Goal: Check status: Check status

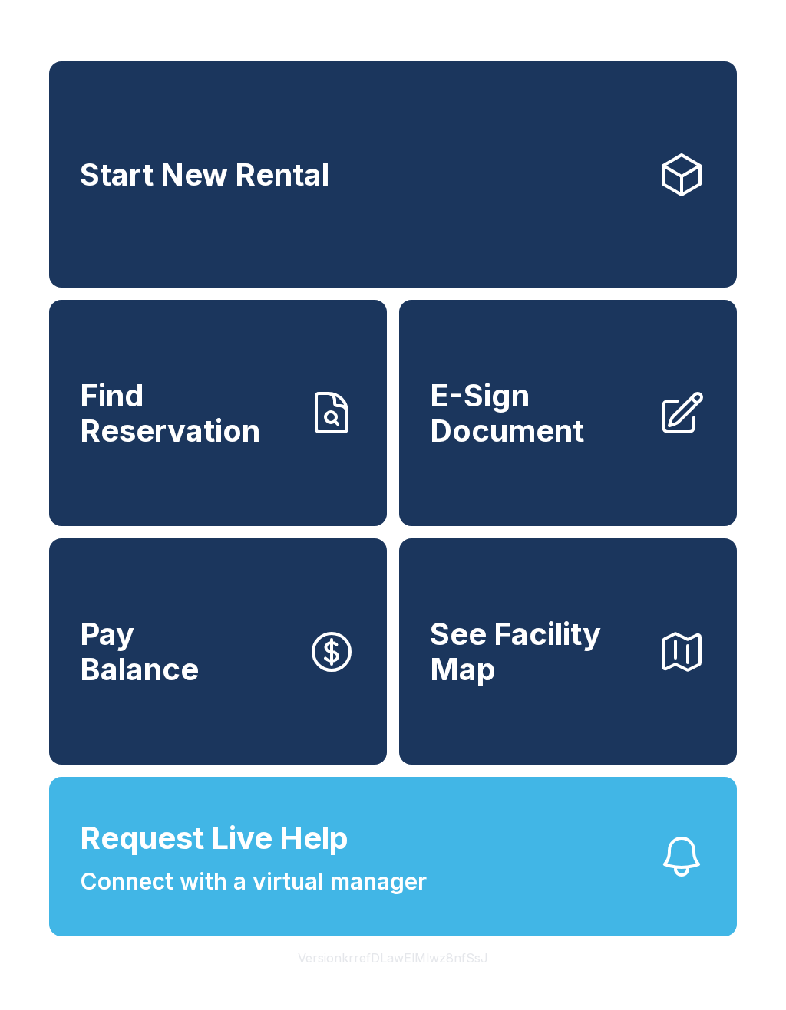
click at [235, 409] on span "Find Reservation" at bounding box center [187, 413] width 215 height 70
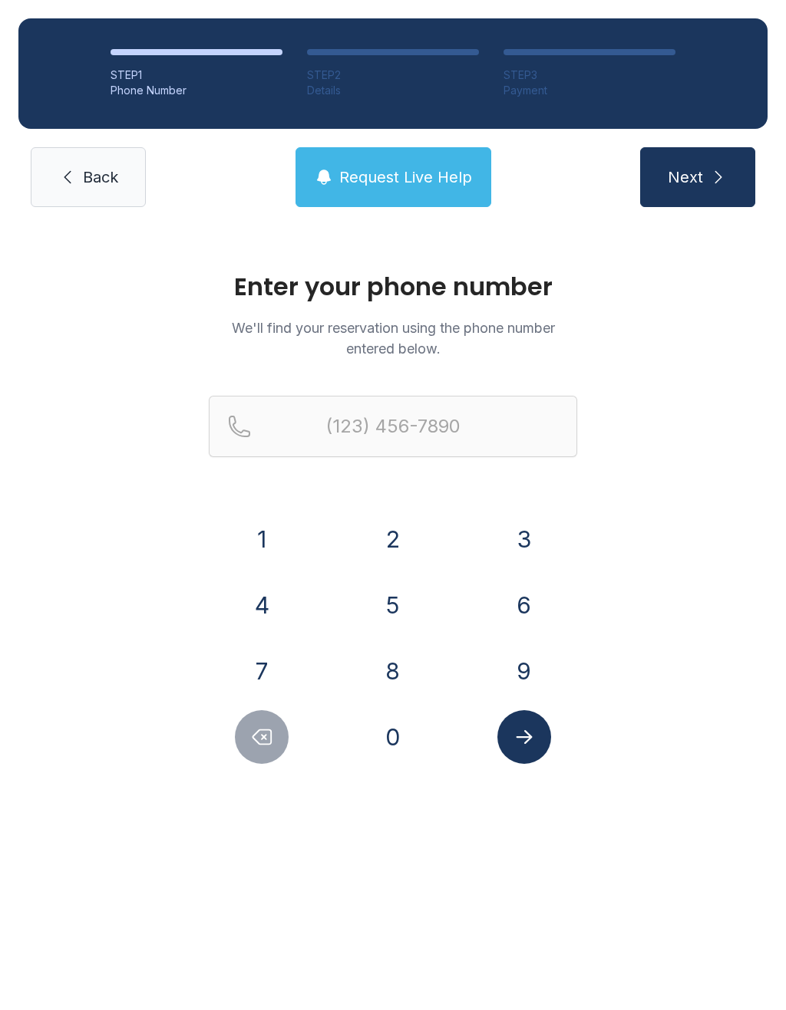
click at [522, 534] on button "3" at bounding box center [524, 539] width 54 height 54
click at [255, 535] on button "1" at bounding box center [262, 539] width 54 height 54
click at [268, 670] on button "7" at bounding box center [262, 671] width 54 height 54
click at [528, 613] on button "6" at bounding box center [524, 605] width 54 height 54
click at [260, 598] on button "4" at bounding box center [262, 605] width 54 height 54
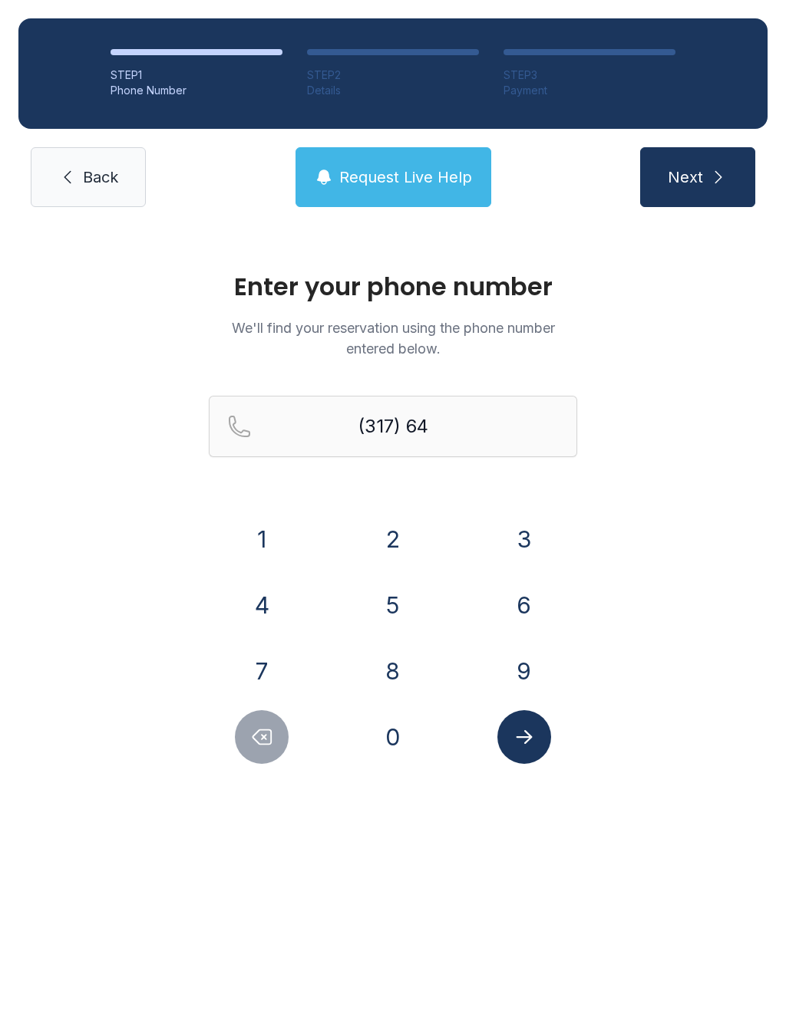
click at [400, 605] on button "5" at bounding box center [393, 605] width 54 height 54
click at [533, 529] on button "3" at bounding box center [524, 539] width 54 height 54
click at [532, 529] on button "3" at bounding box center [524, 539] width 54 height 54
click at [275, 674] on button "7" at bounding box center [262, 671] width 54 height 54
click at [534, 591] on button "6" at bounding box center [524, 605] width 54 height 54
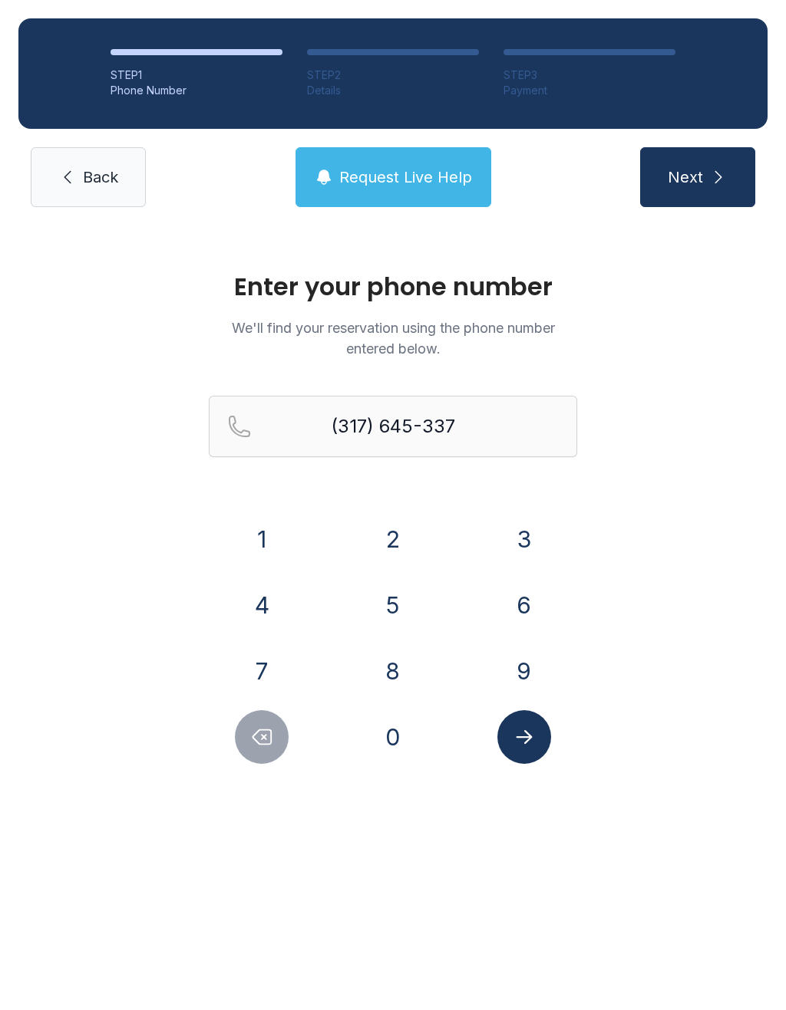
type input "[PHONE_NUMBER]"
click at [535, 753] on button "Submit lookup form" at bounding box center [524, 737] width 54 height 54
